Goal: Use online tool/utility: Utilize a website feature to perform a specific function

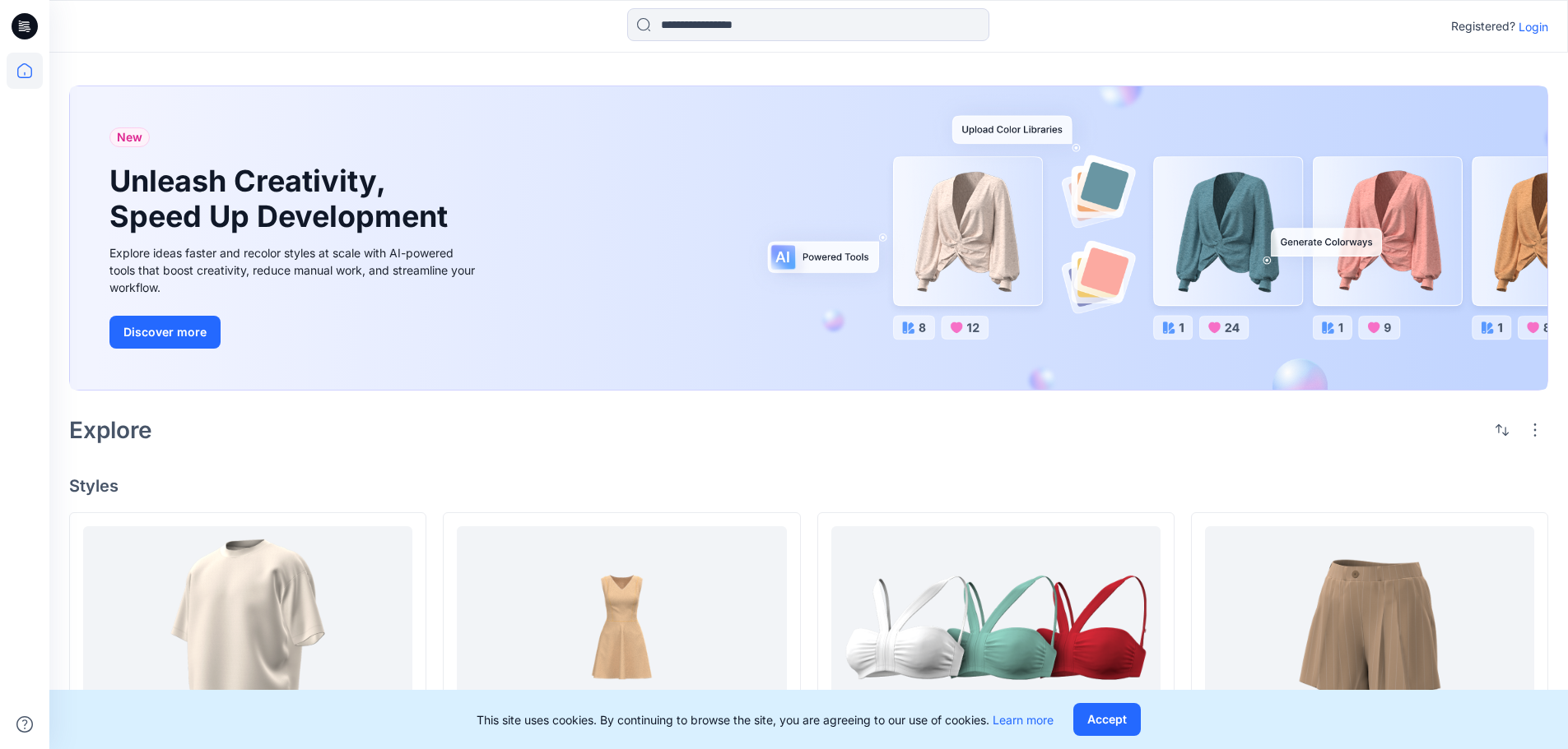
click at [1536, 24] on p "Login" at bounding box center [1533, 27] width 30 height 18
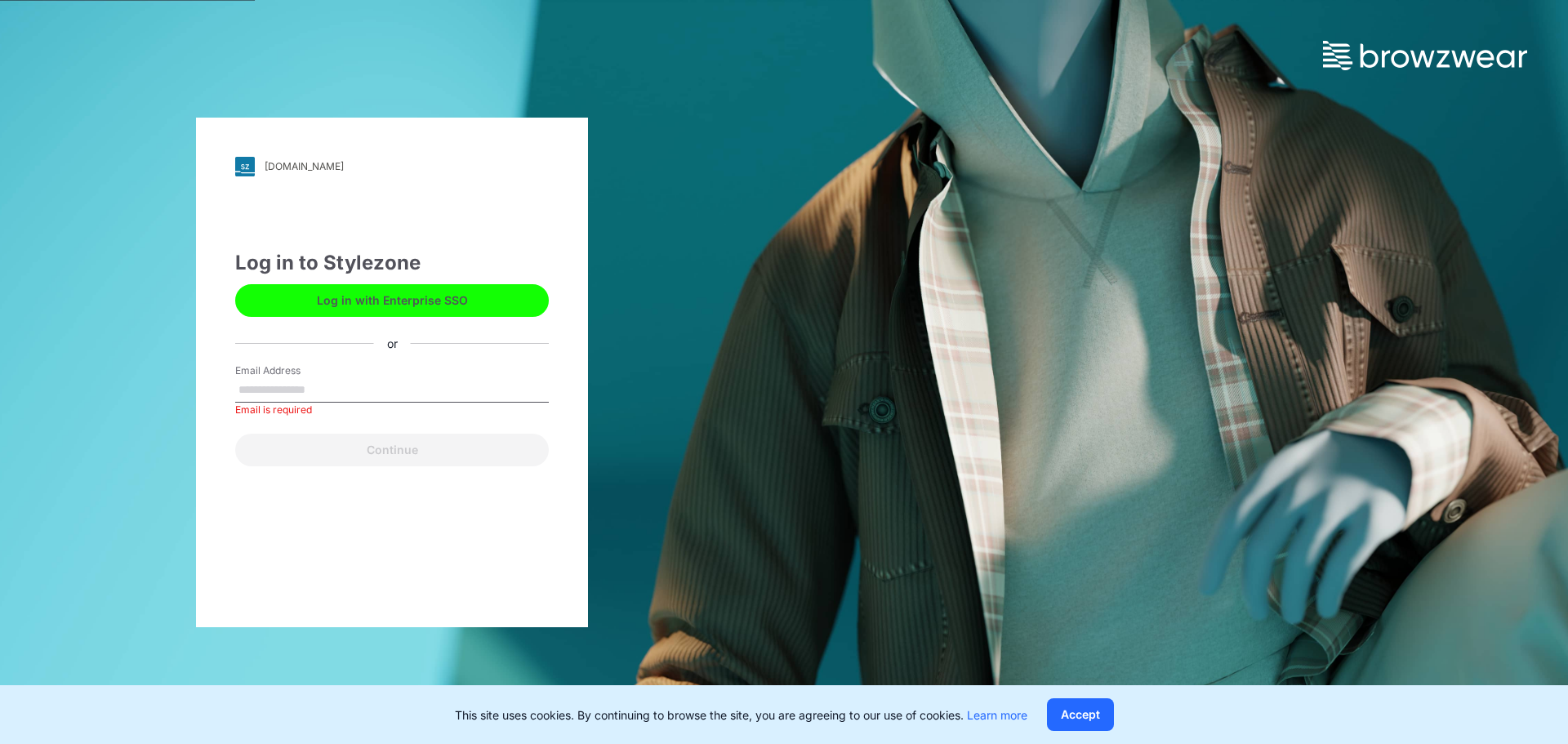
click at [383, 299] on button "Log in with Enterprise SSO" at bounding box center [391, 301] width 314 height 33
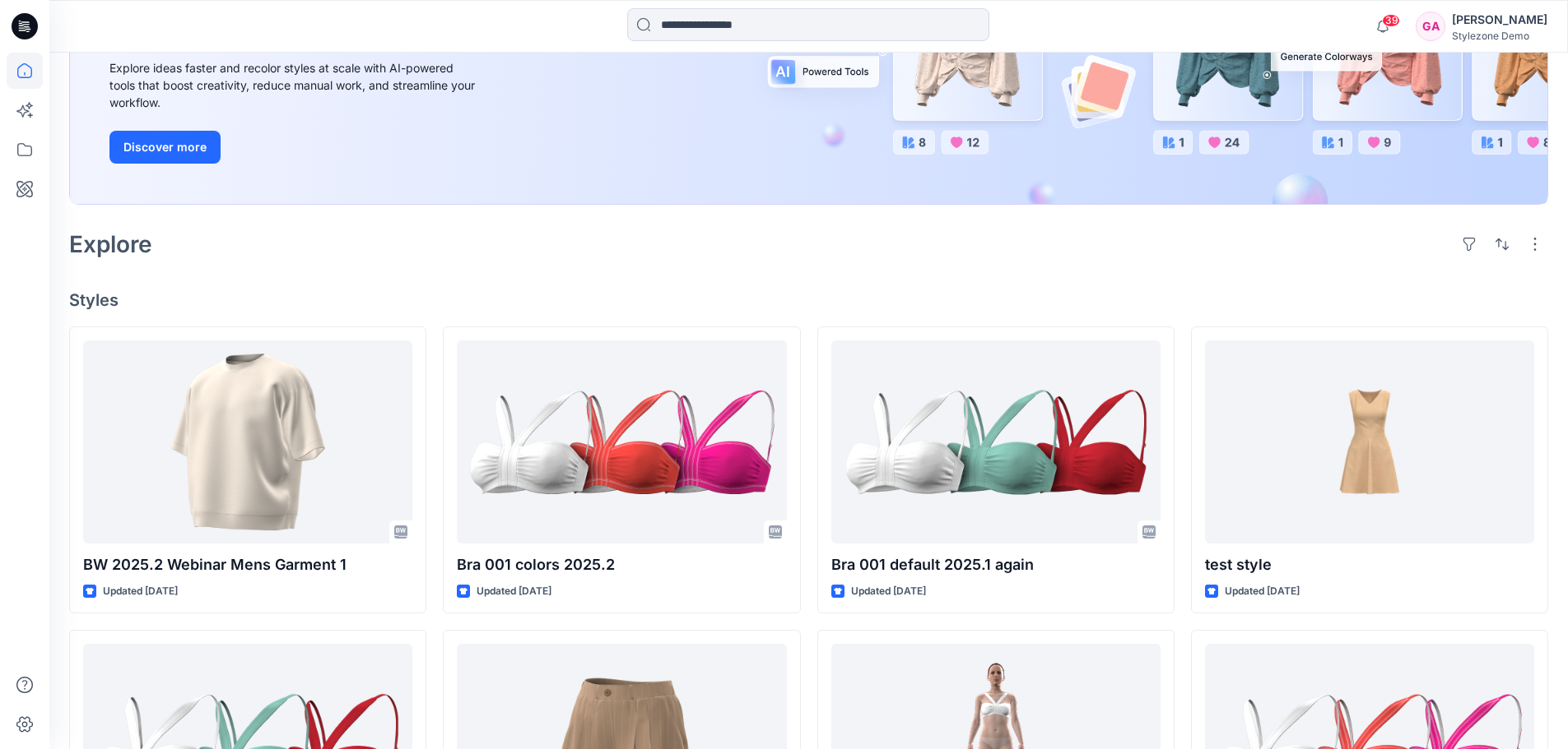
scroll to position [247, 0]
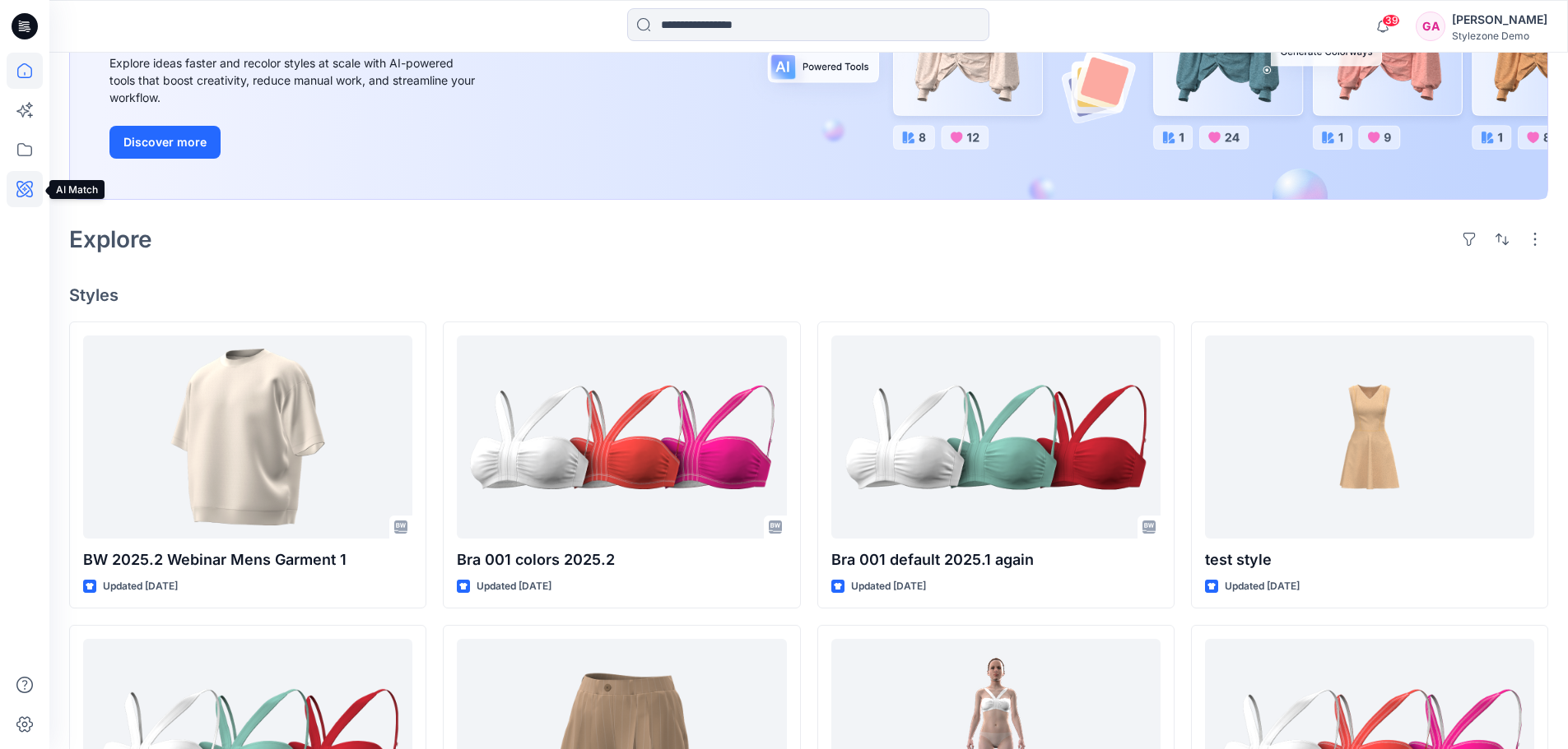
click at [30, 182] on icon at bounding box center [25, 188] width 36 height 36
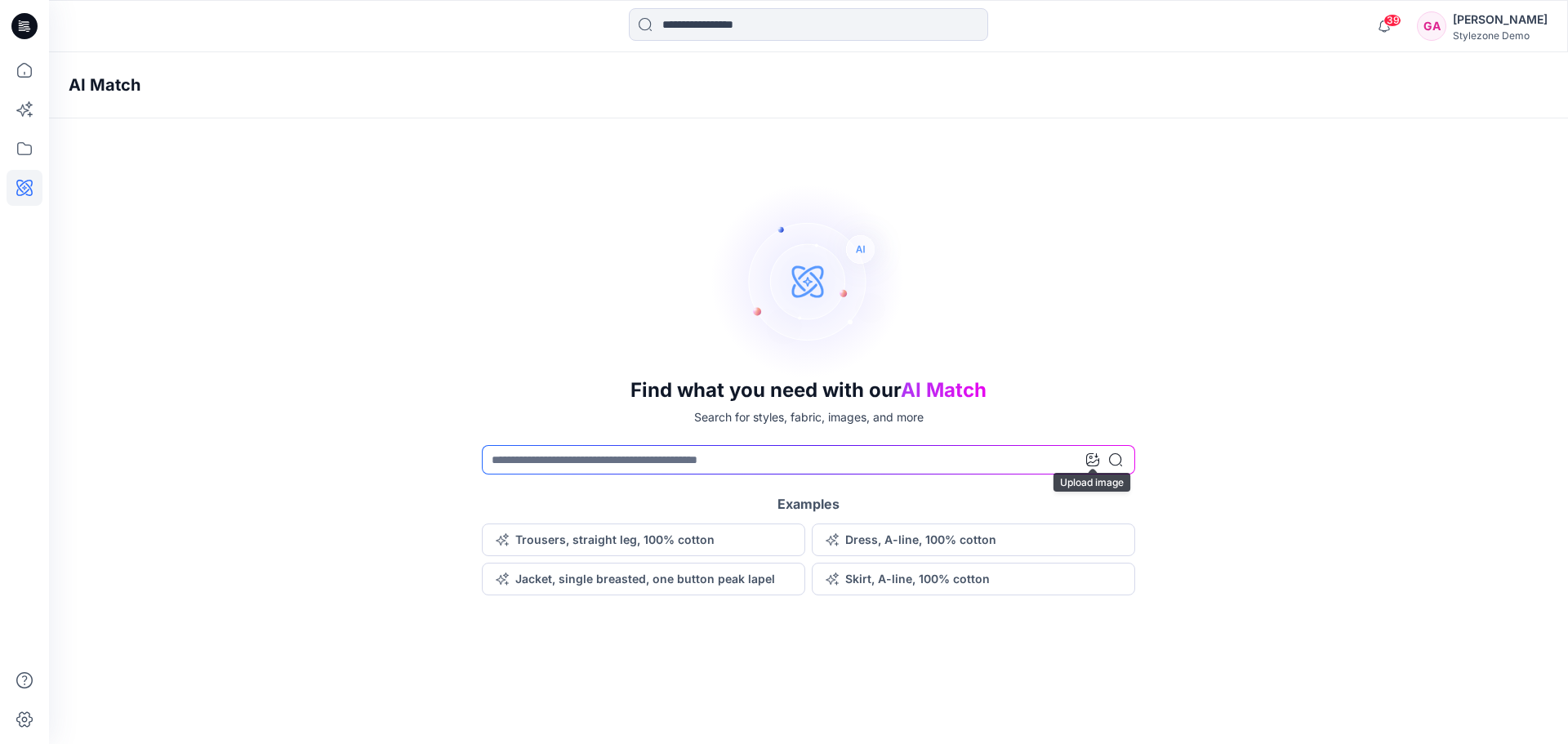
click at [1093, 462] on icon at bounding box center [1092, 459] width 13 height 13
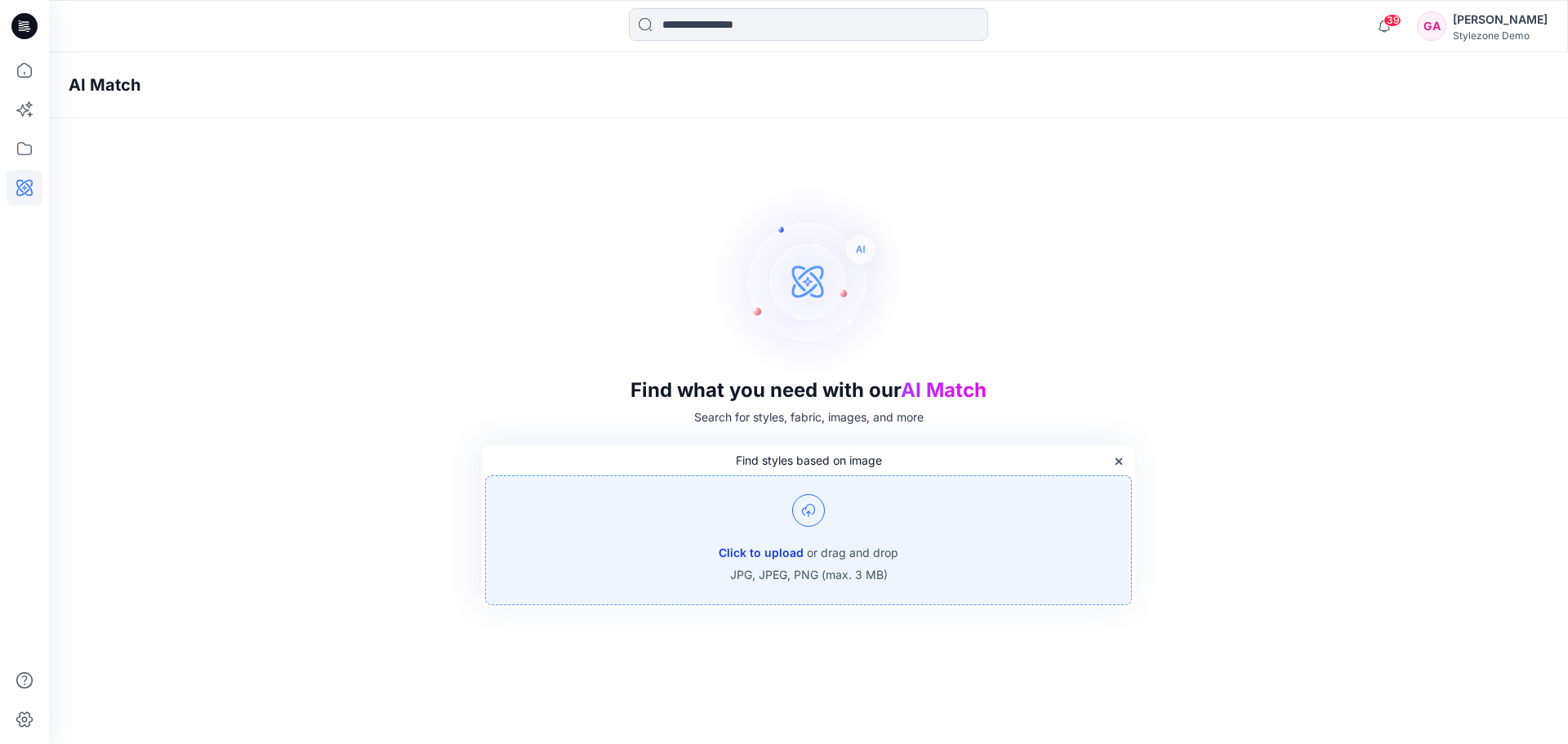
click at [757, 546] on button "Click to upload" at bounding box center [761, 553] width 85 height 20
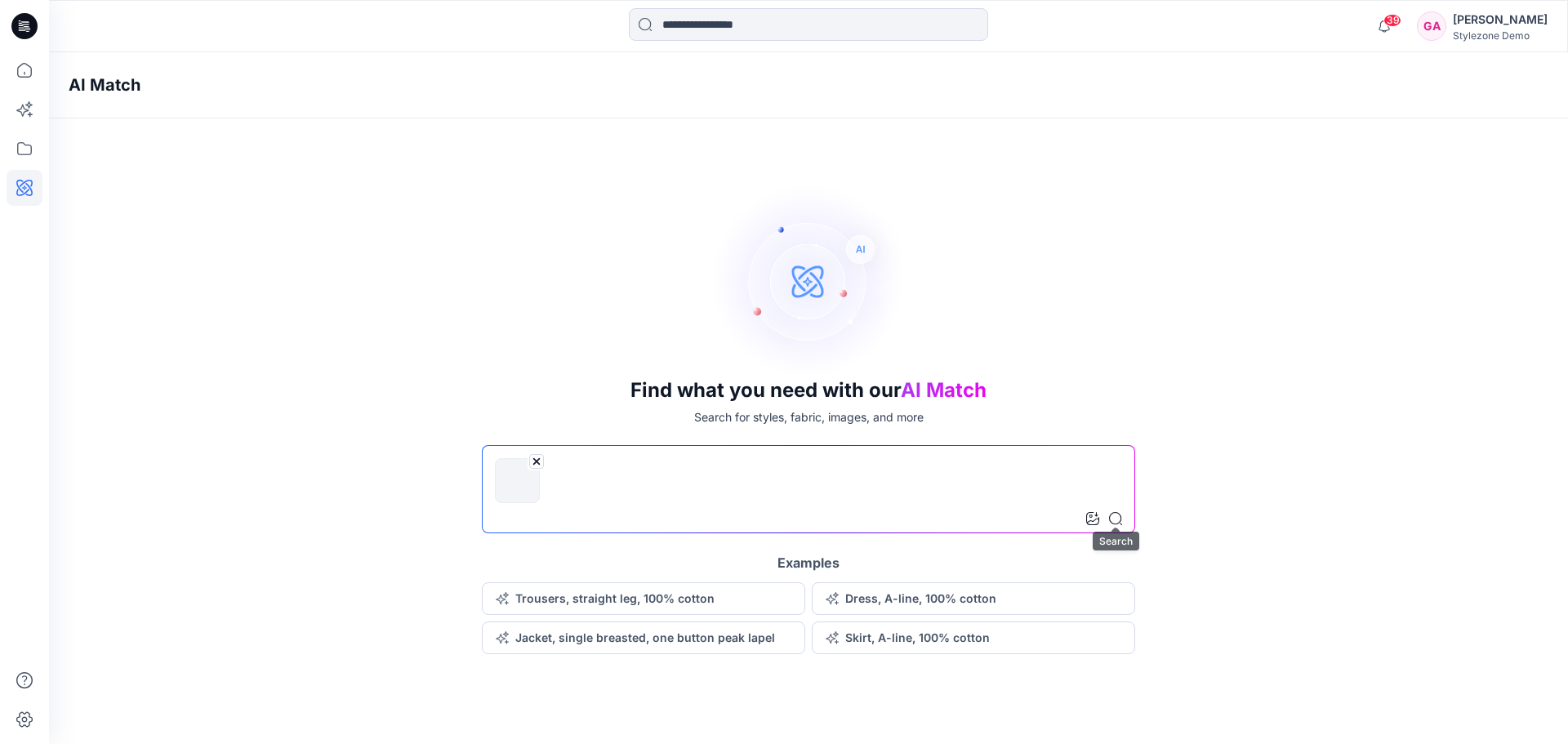
click at [1117, 515] on icon at bounding box center [1115, 519] width 13 height 13
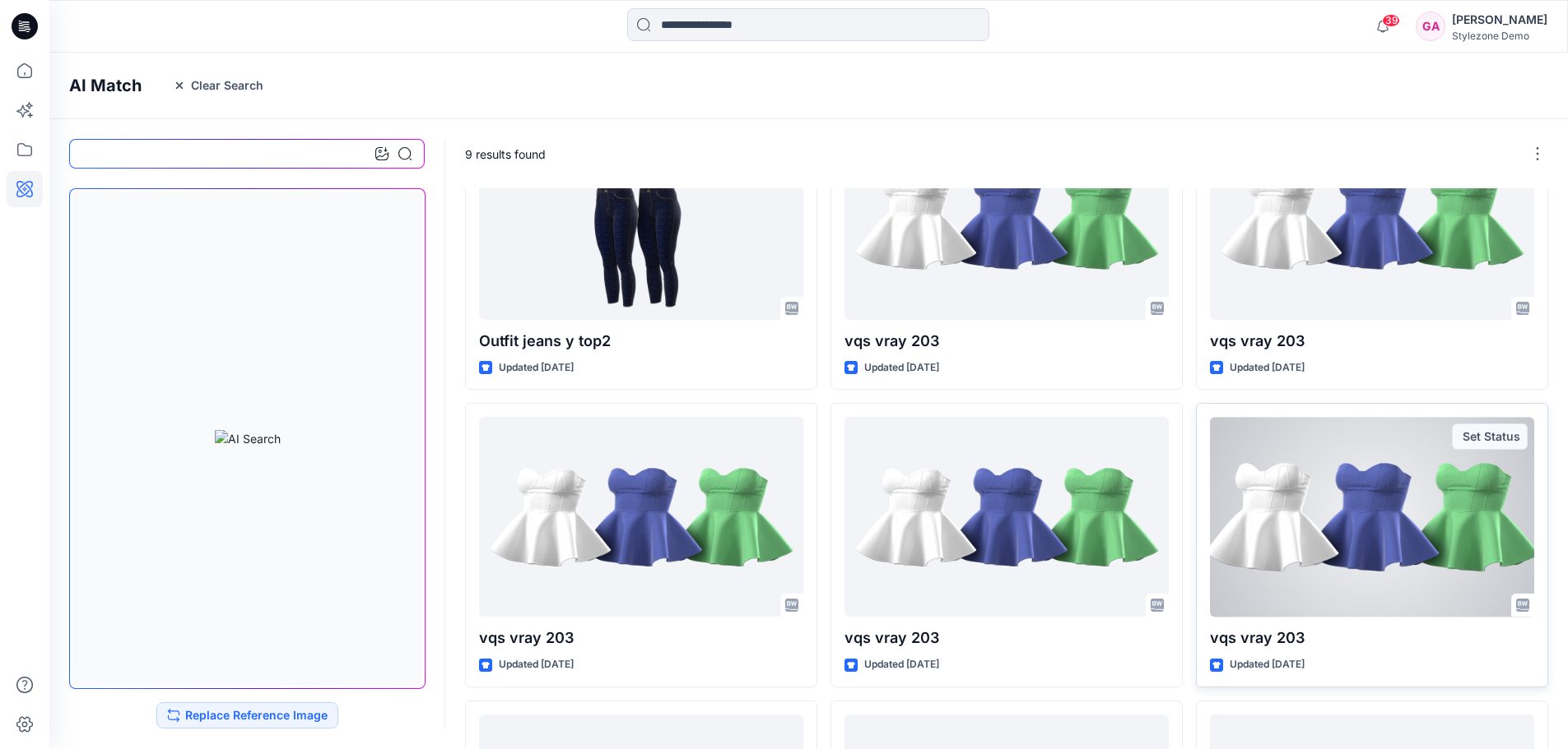
scroll to position [329, 0]
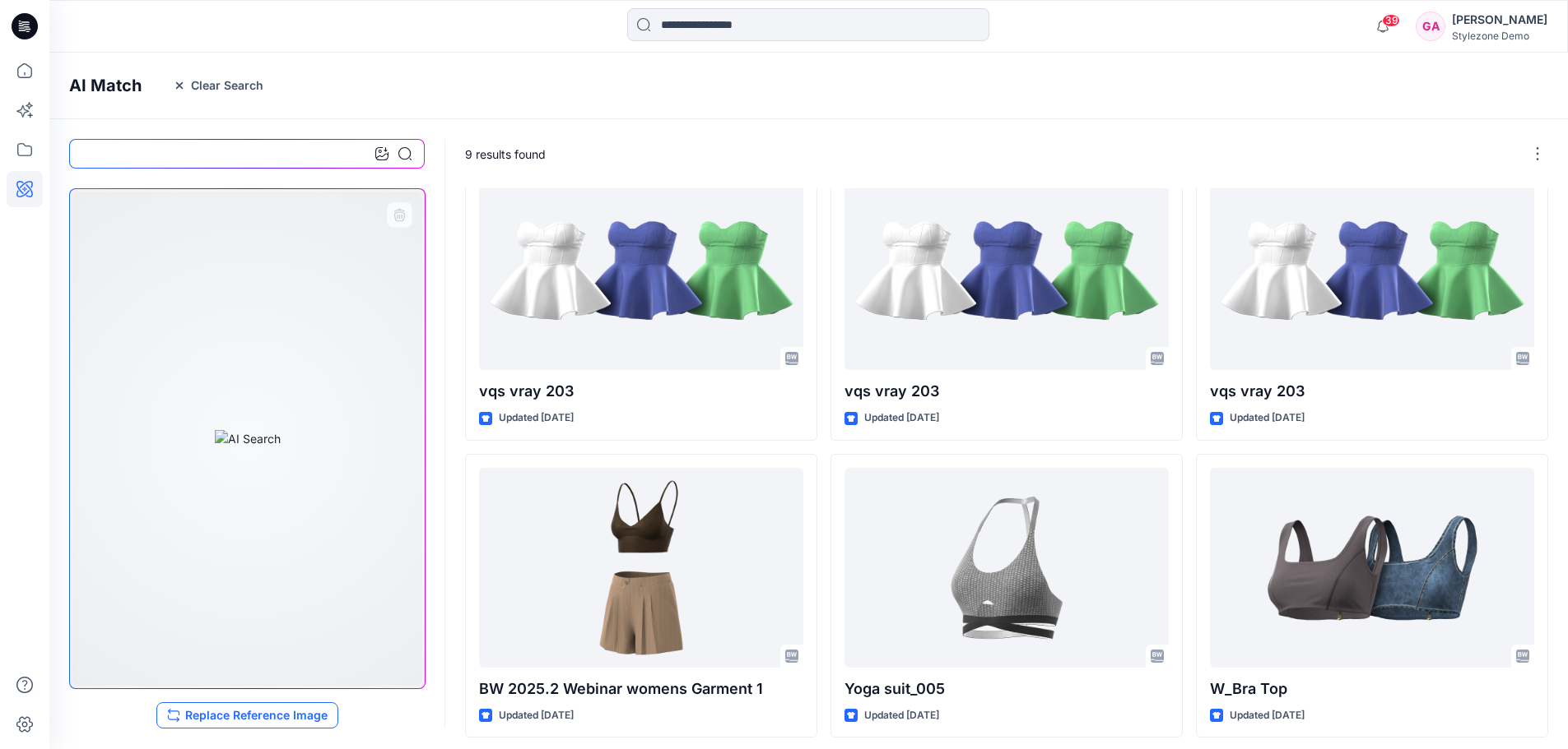
click at [283, 713] on button "Replace Reference Image" at bounding box center [246, 716] width 181 height 26
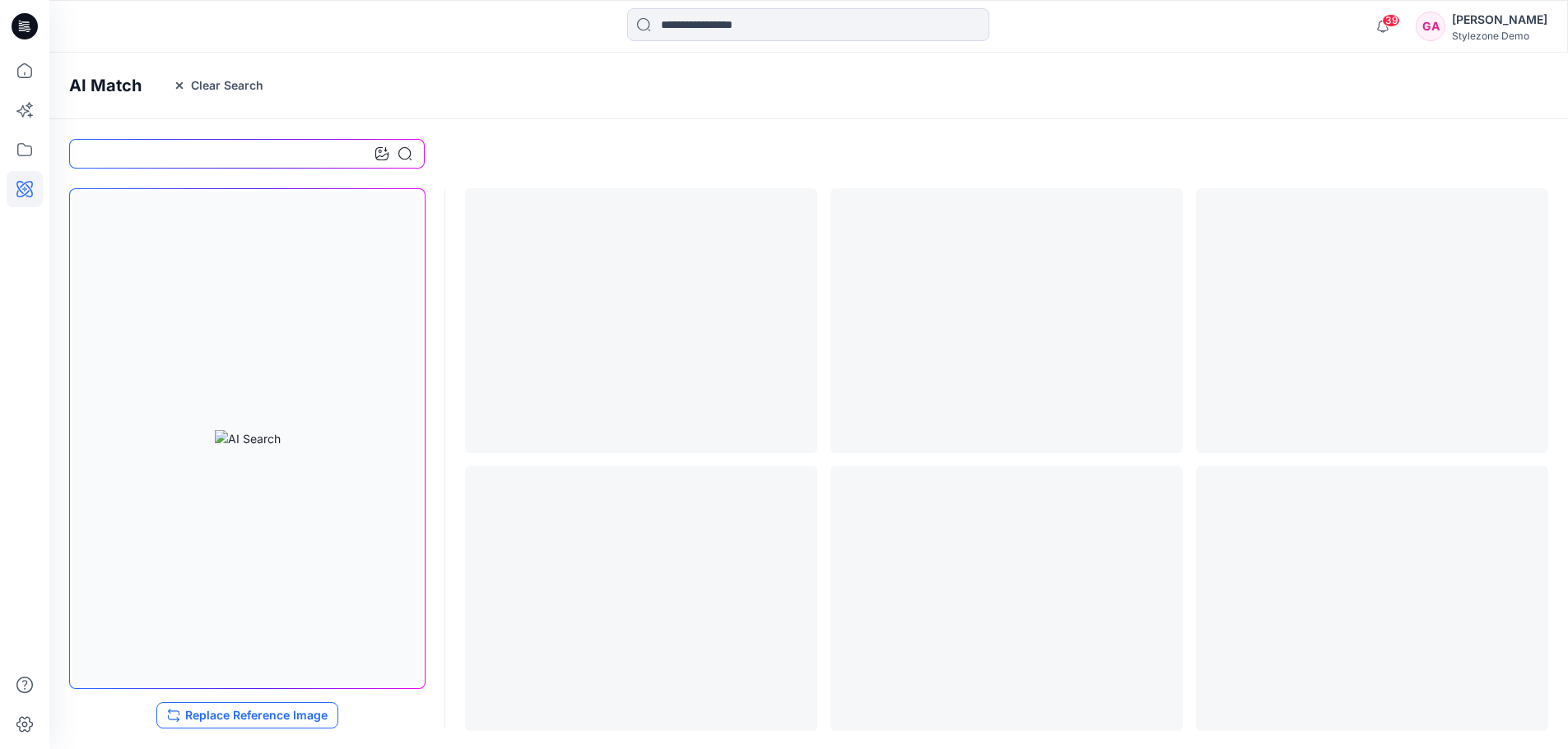
scroll to position [0, 0]
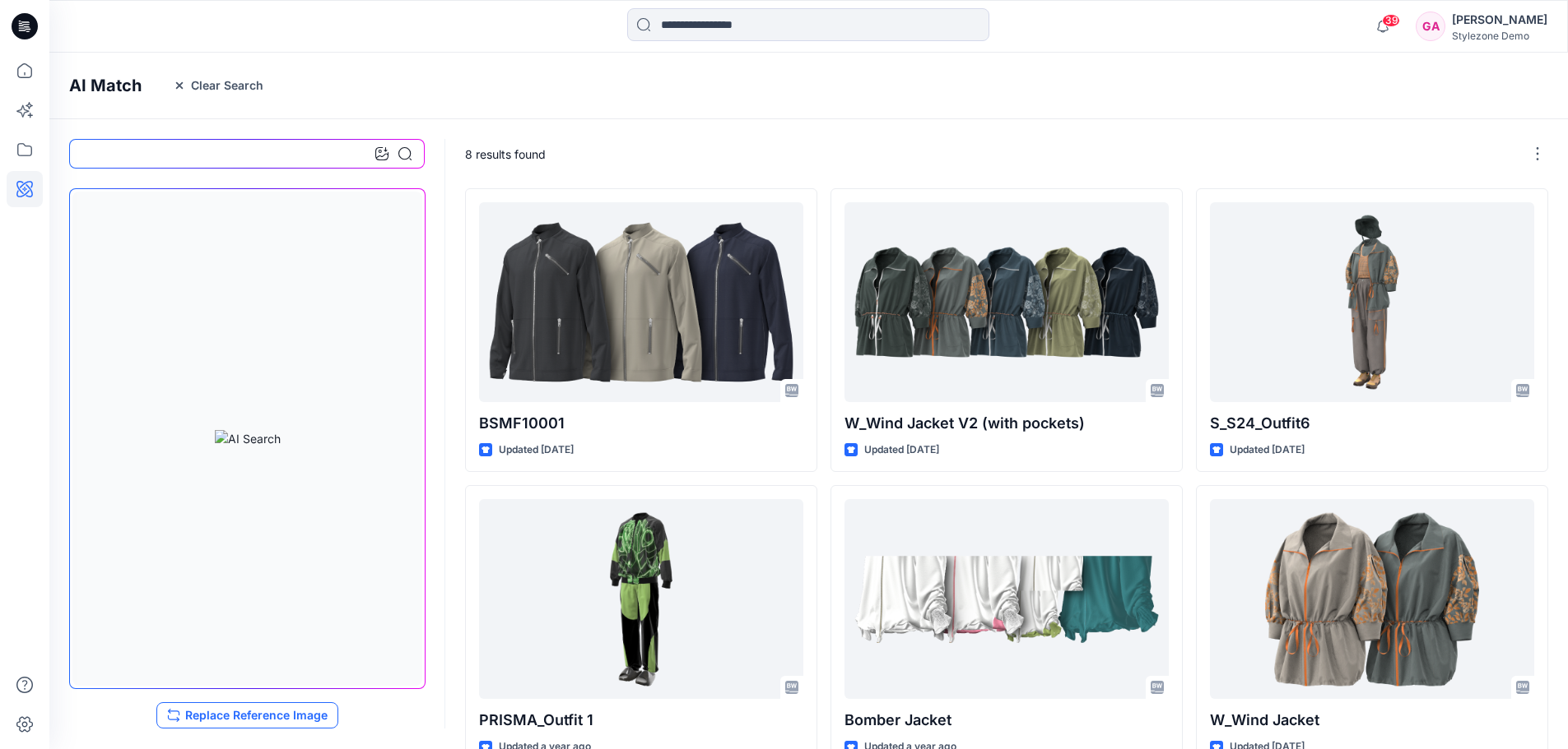
click at [280, 717] on button "Replace Reference Image" at bounding box center [246, 716] width 181 height 26
